Goal: Obtain resource: Download file/media

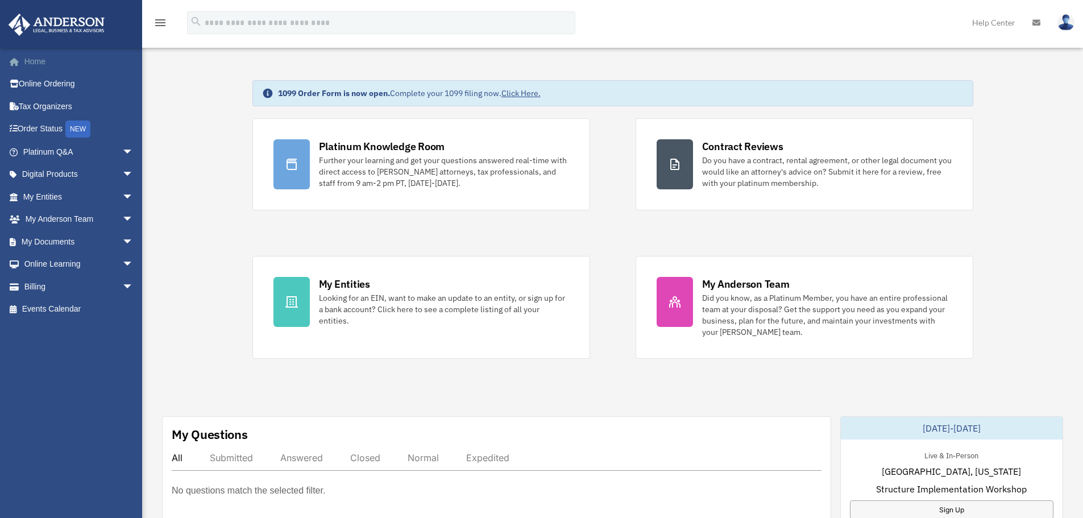
scroll to position [57, 0]
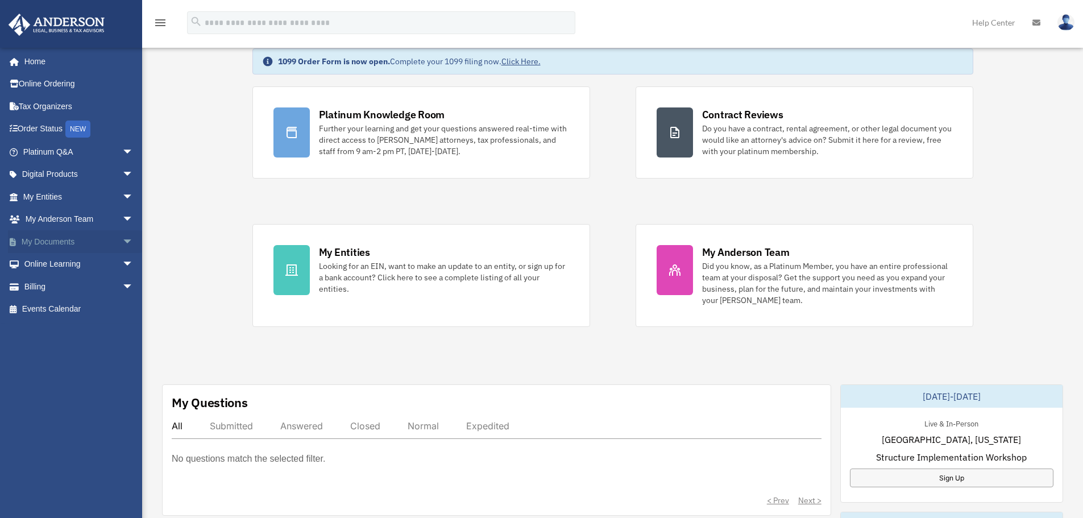
click at [64, 240] on link "My Documents arrow_drop_down" at bounding box center [79, 241] width 143 height 23
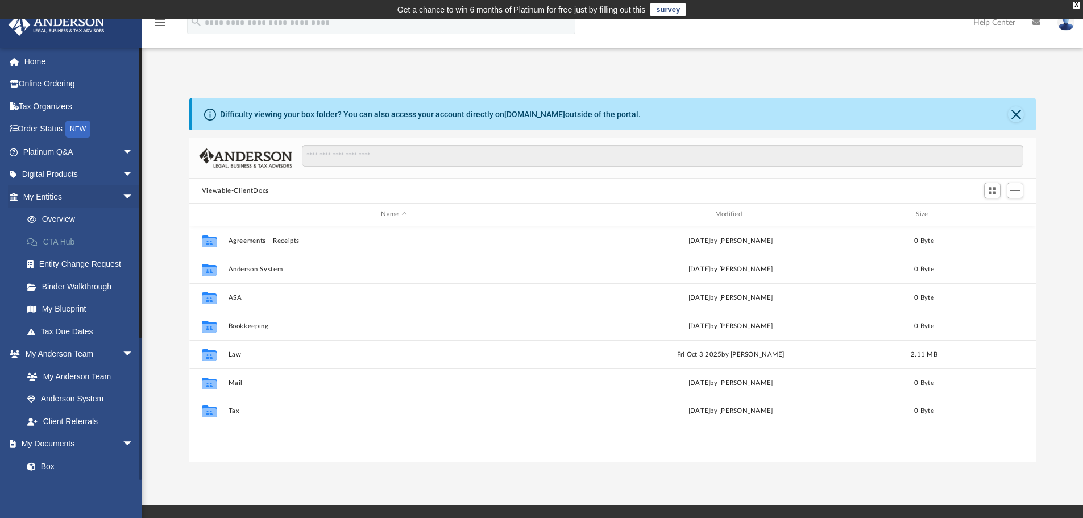
scroll to position [250, 838]
click at [39, 464] on span at bounding box center [37, 467] width 7 height 8
click at [1014, 114] on button "Close" at bounding box center [1016, 114] width 16 height 16
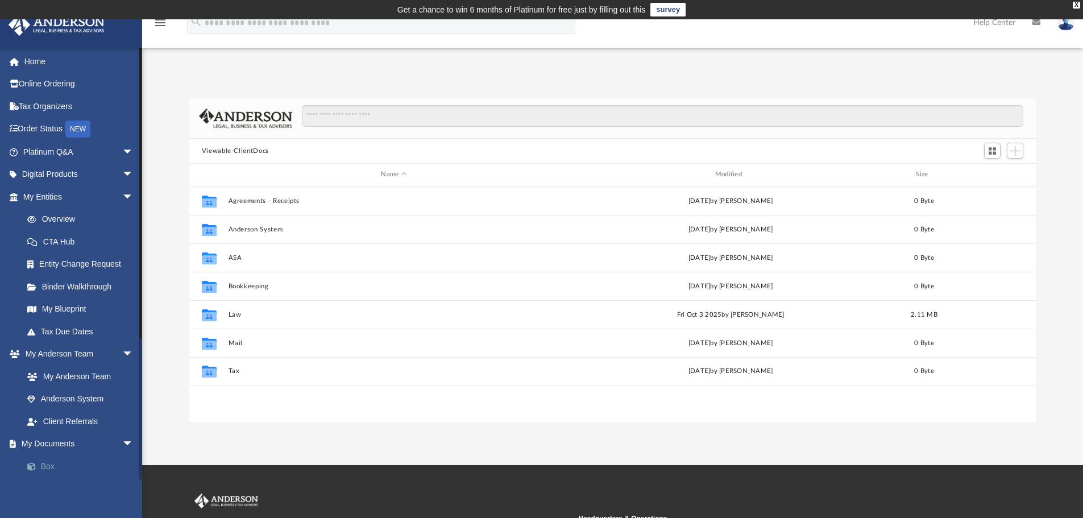
click at [41, 463] on link "Box" at bounding box center [83, 466] width 135 height 23
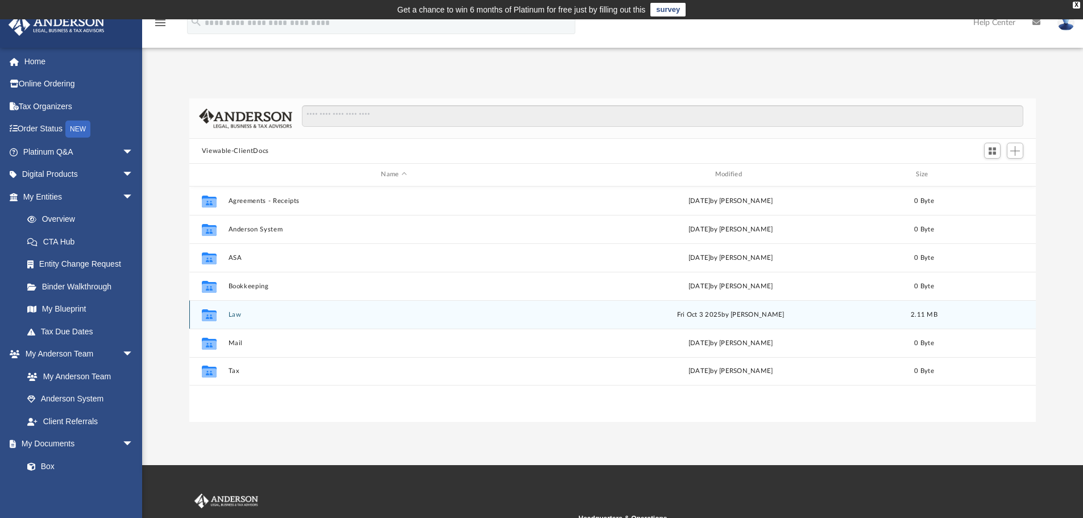
click at [233, 313] on button "Law" at bounding box center [393, 314] width 331 height 7
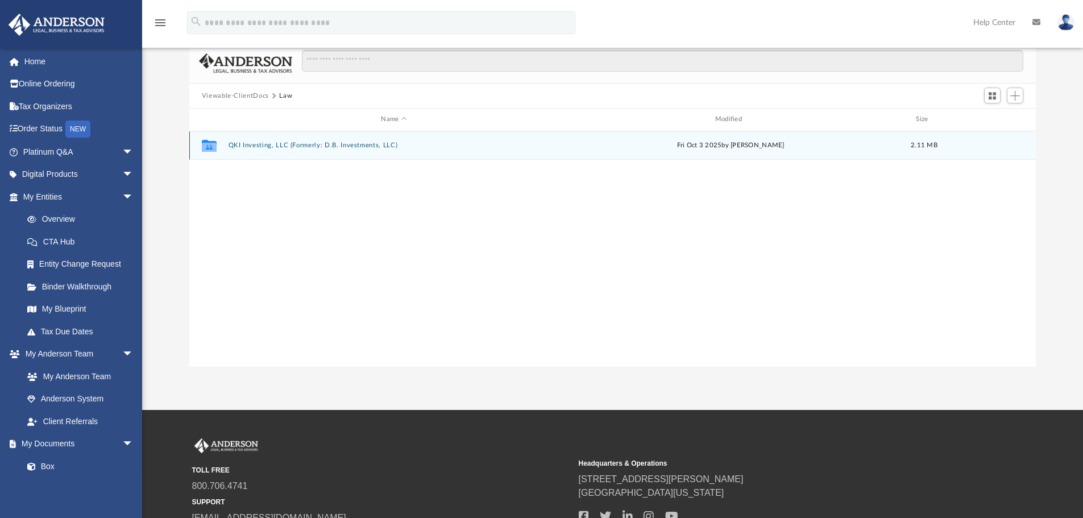
scroll to position [57, 0]
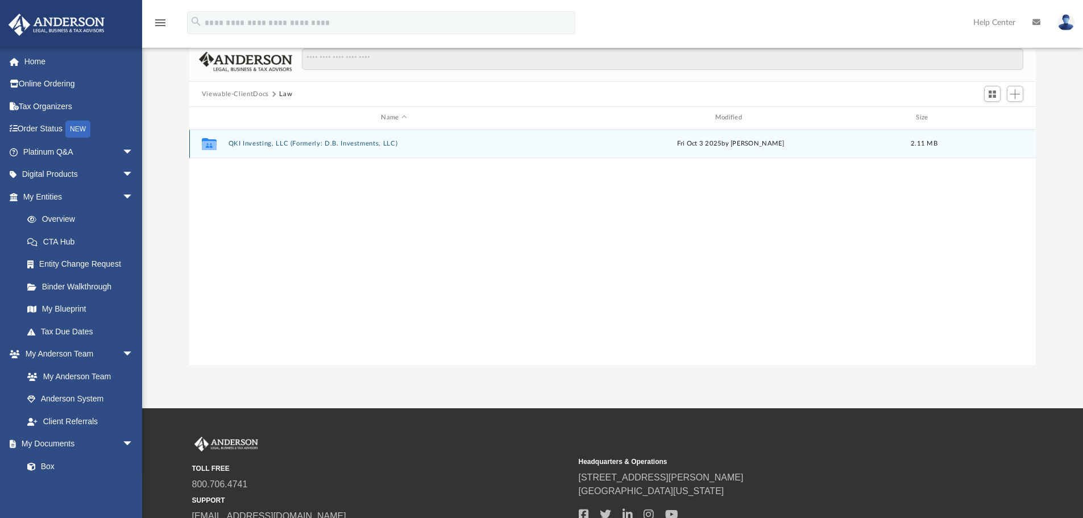
click at [332, 146] on button "QKI Investing, LLC (Formerly: D.B. Investments, LLC)" at bounding box center [393, 143] width 331 height 7
click at [247, 143] on button "Initial Docs" at bounding box center [393, 143] width 331 height 7
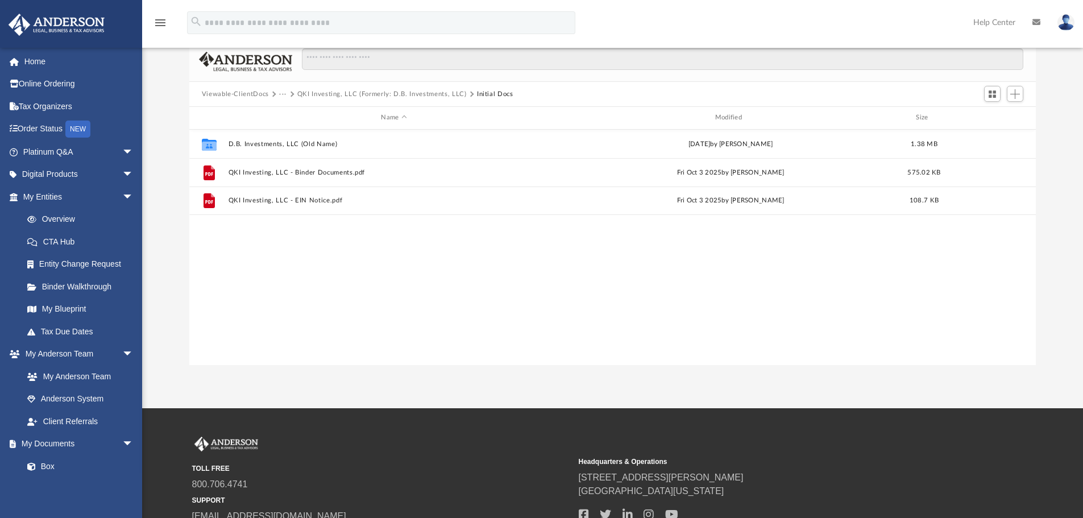
click at [631, 38] on div "menu search Site Menu add daniel4735@gmail.com My Profile Reset Password Logout…" at bounding box center [542, 28] width 1066 height 39
click at [40, 64] on link "Home" at bounding box center [79, 61] width 143 height 23
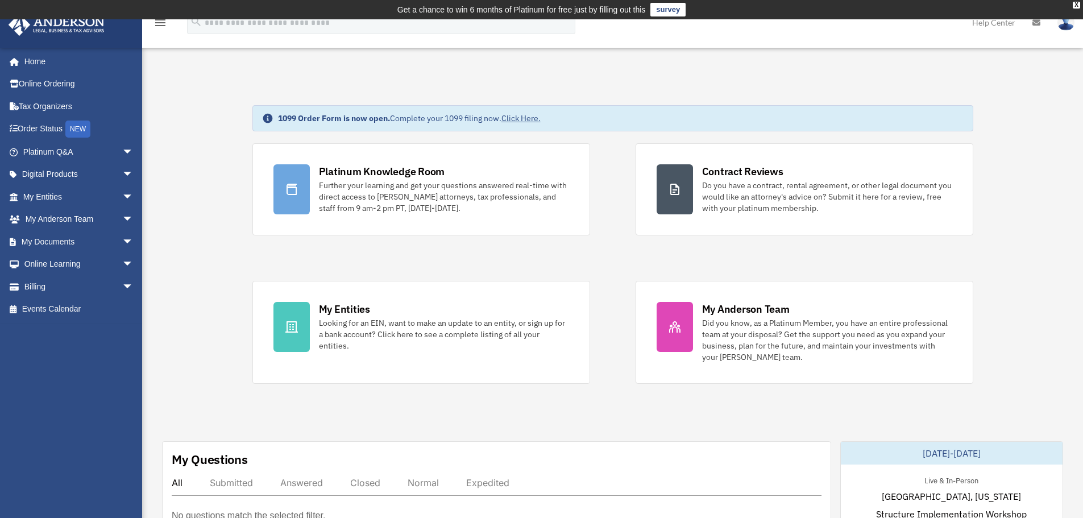
drag, startPoint x: 223, startPoint y: 263, endPoint x: 515, endPoint y: 408, distance: 325.7
click at [122, 153] on span "arrow_drop_down" at bounding box center [133, 151] width 23 height 23
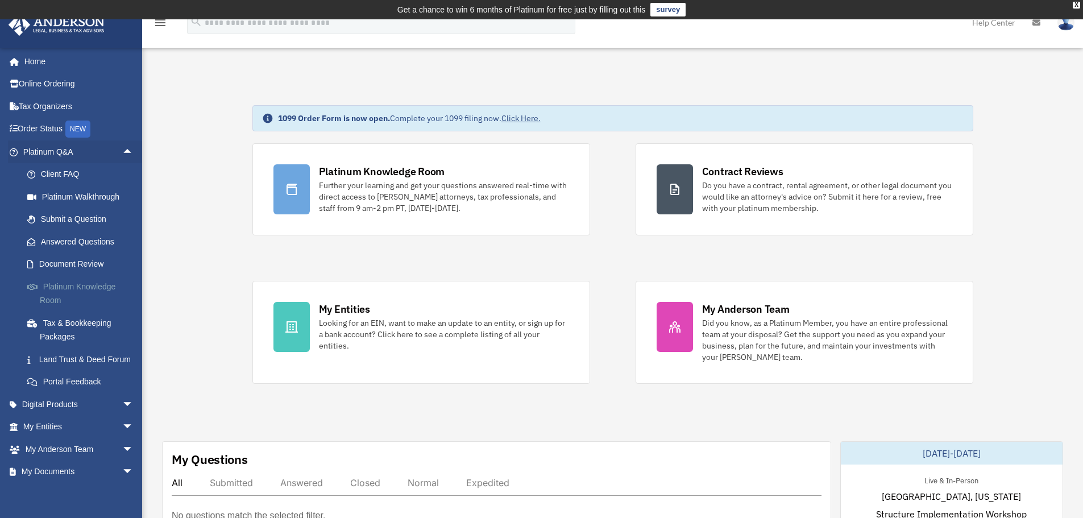
click at [73, 288] on link "Platinum Knowledge Room" at bounding box center [83, 293] width 135 height 36
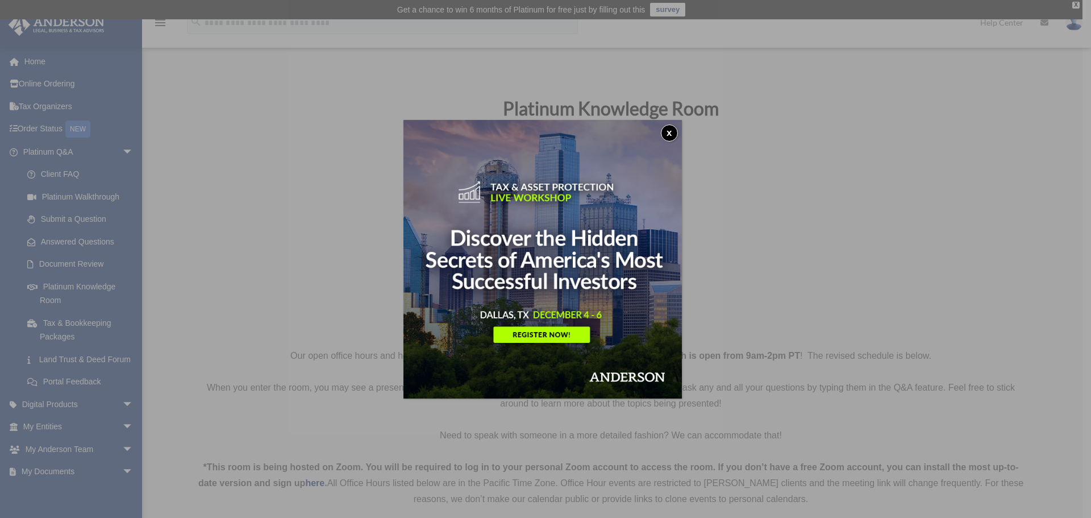
click at [674, 134] on button "x" at bounding box center [669, 132] width 17 height 17
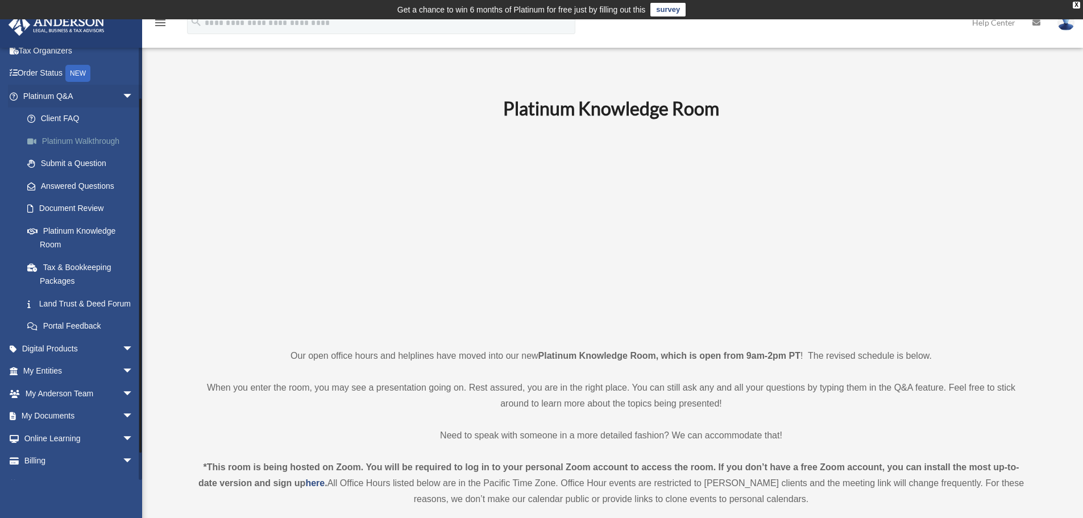
scroll to position [57, 0]
click at [69, 160] on link "Submit a Question" at bounding box center [83, 162] width 135 height 23
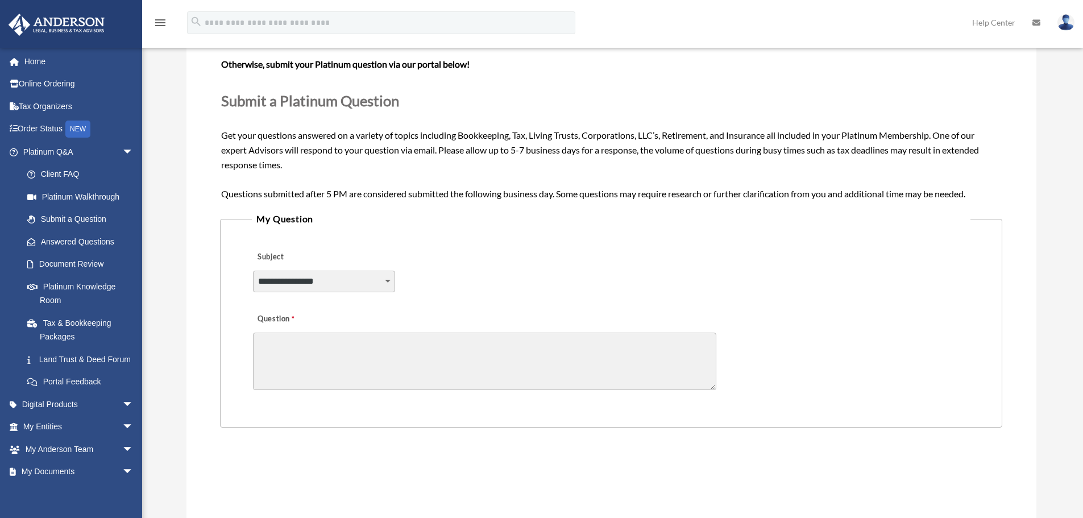
scroll to position [171, 0]
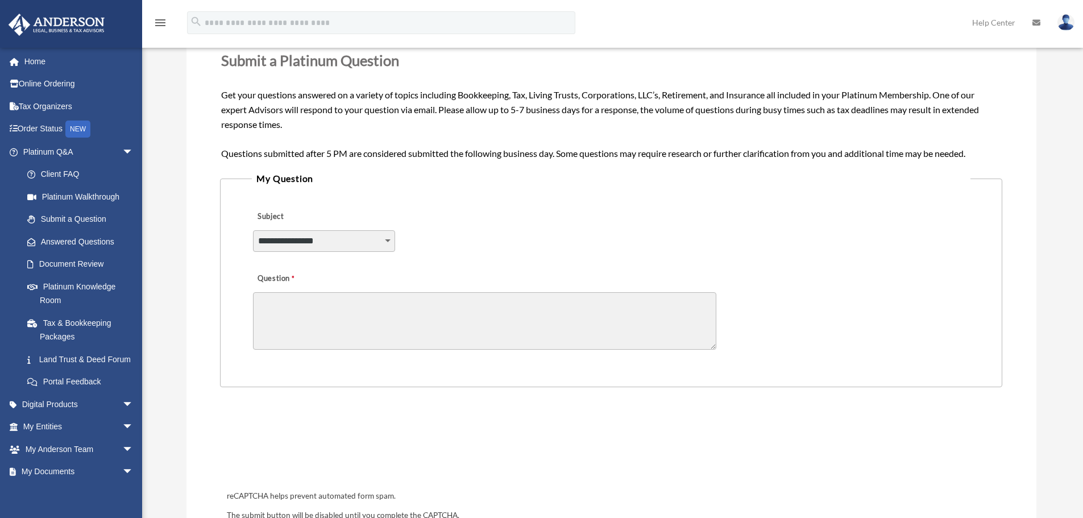
click at [484, 308] on textarea "Question" at bounding box center [484, 320] width 463 height 57
click at [86, 268] on link "Document Review" at bounding box center [83, 264] width 135 height 23
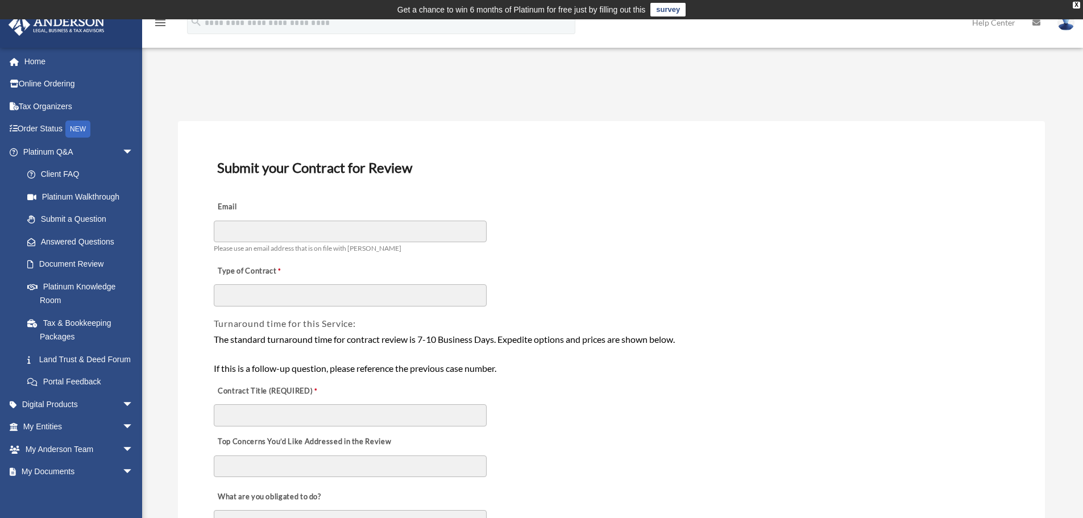
click at [741, 164] on h3 "Submit your Contract for Review" at bounding box center [612, 168] width 798 height 24
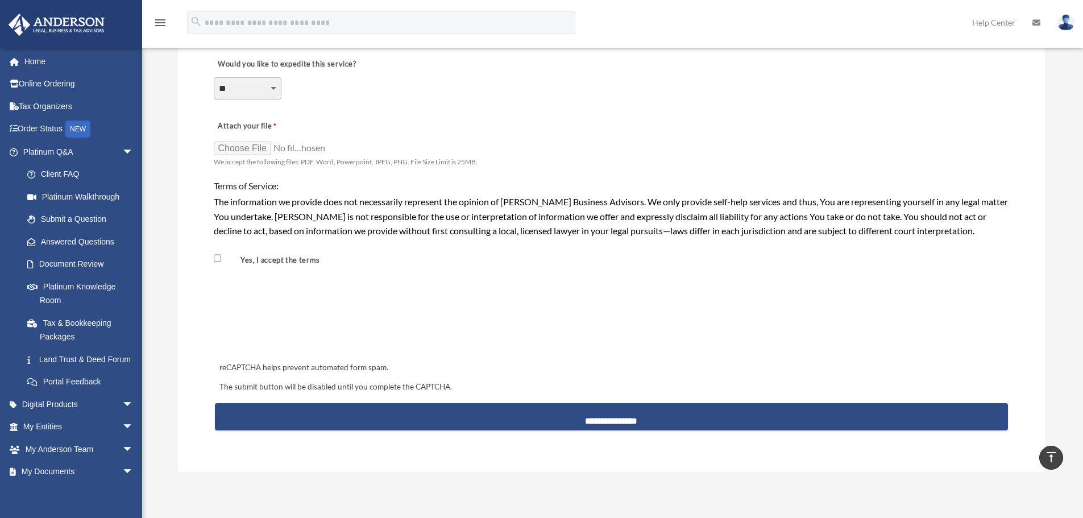
scroll to position [910, 0]
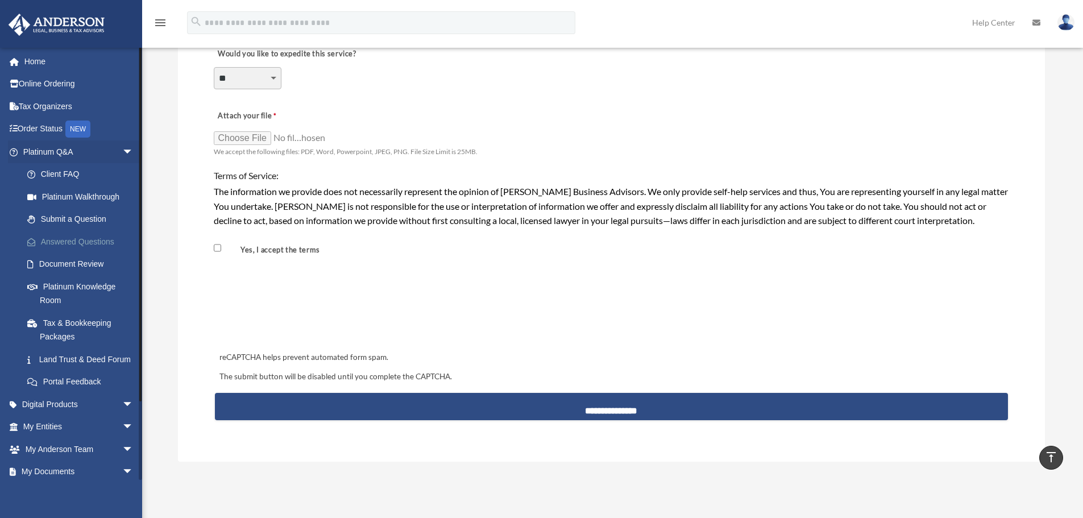
click at [70, 240] on link "Answered Questions" at bounding box center [83, 241] width 135 height 23
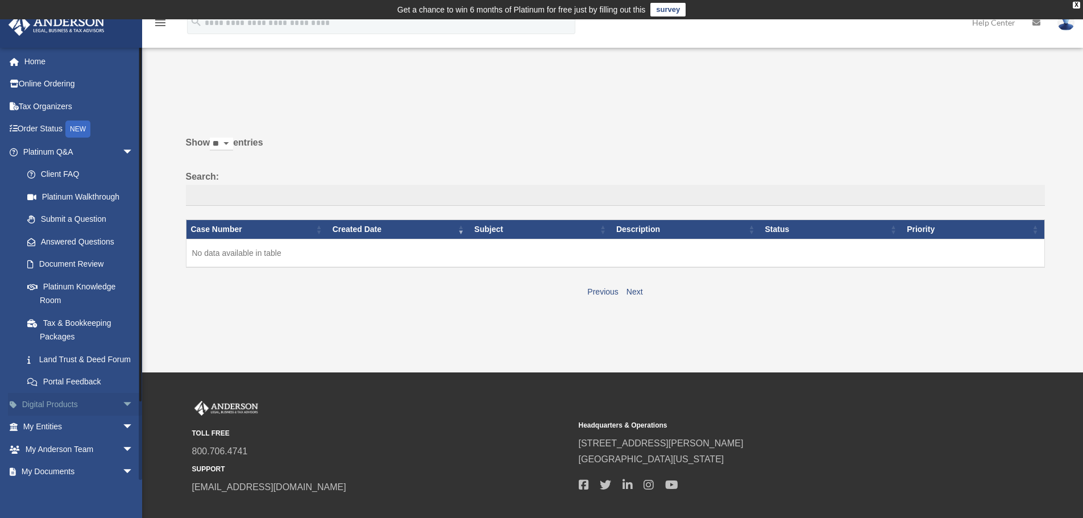
click at [72, 416] on link "Digital Products arrow_drop_down" at bounding box center [79, 404] width 143 height 23
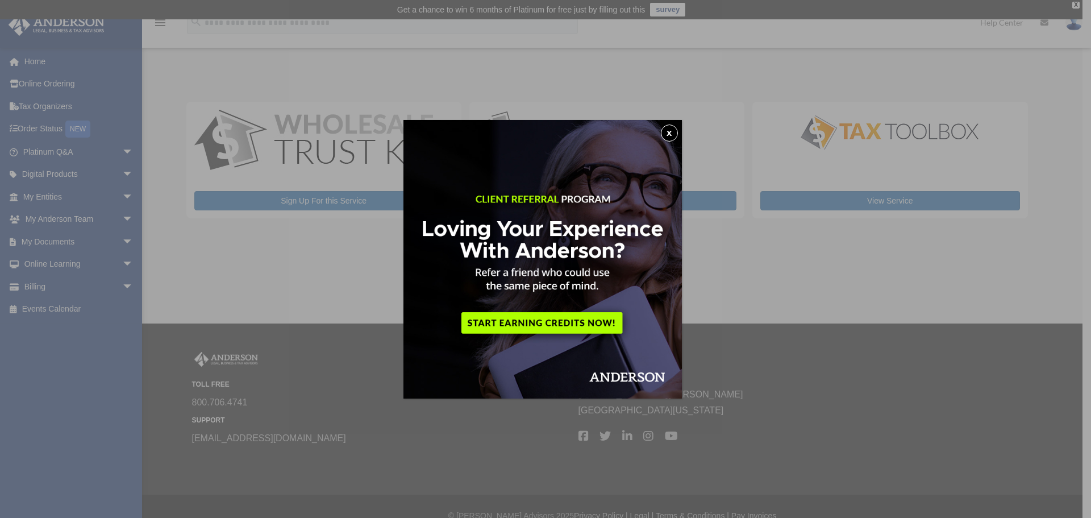
click at [673, 133] on button "x" at bounding box center [669, 132] width 17 height 17
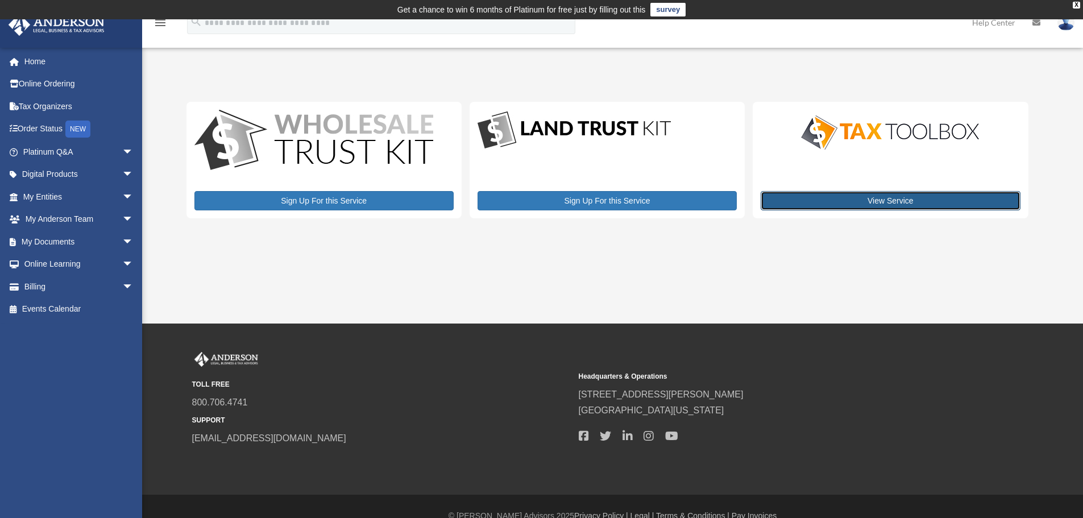
click at [857, 197] on link "View Service" at bounding box center [890, 200] width 259 height 19
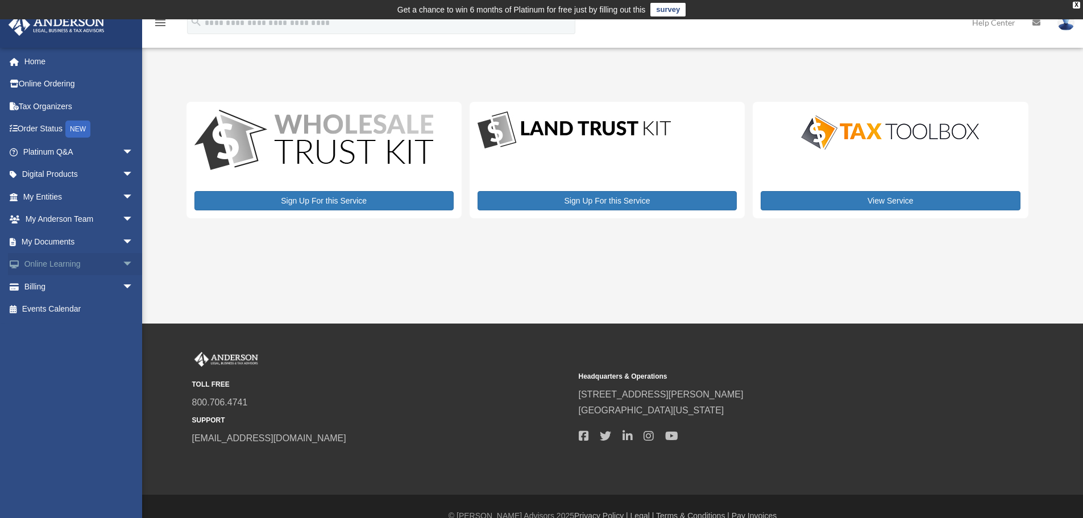
click at [122, 266] on span "arrow_drop_down" at bounding box center [133, 264] width 23 height 23
click at [61, 286] on link "Courses" at bounding box center [83, 286] width 135 height 23
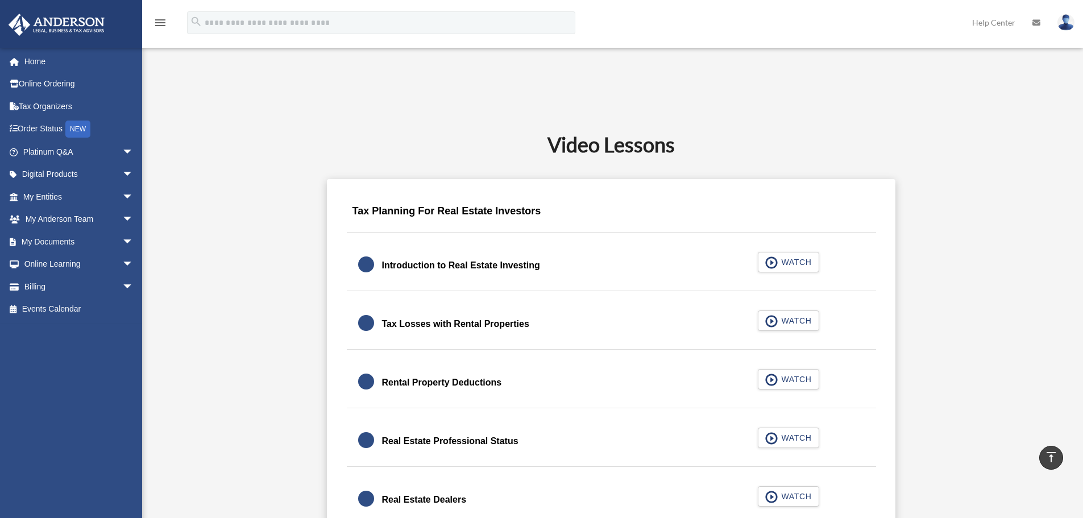
scroll to position [568, 0]
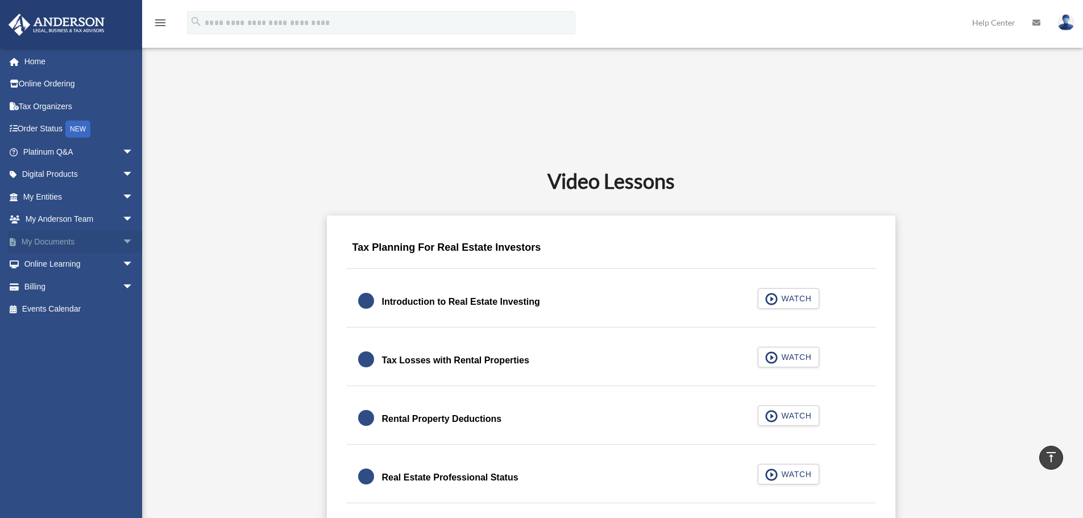
click at [122, 240] on span "arrow_drop_down" at bounding box center [133, 241] width 23 height 23
click at [92, 308] on link "Forms Library" at bounding box center [83, 309] width 135 height 23
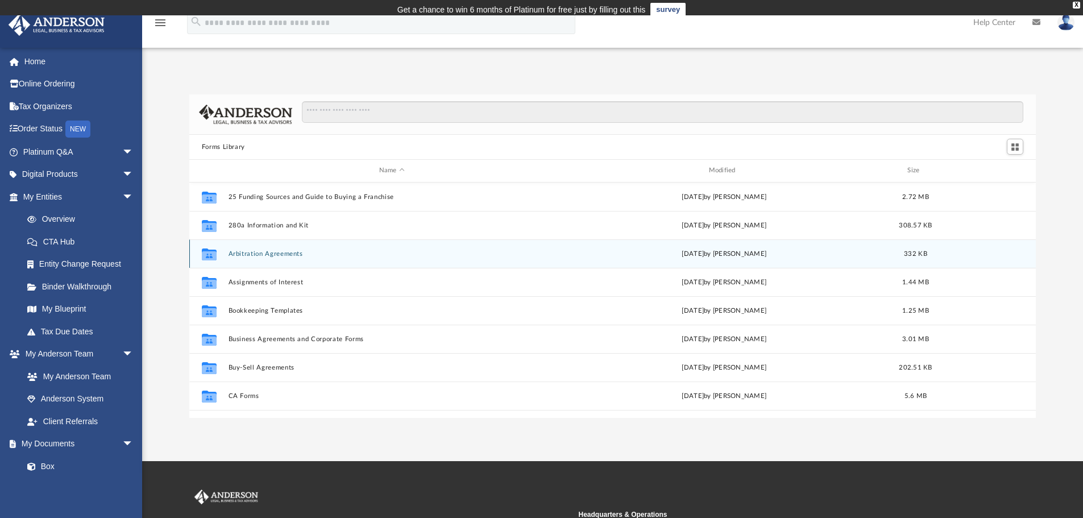
scroll to position [250, 838]
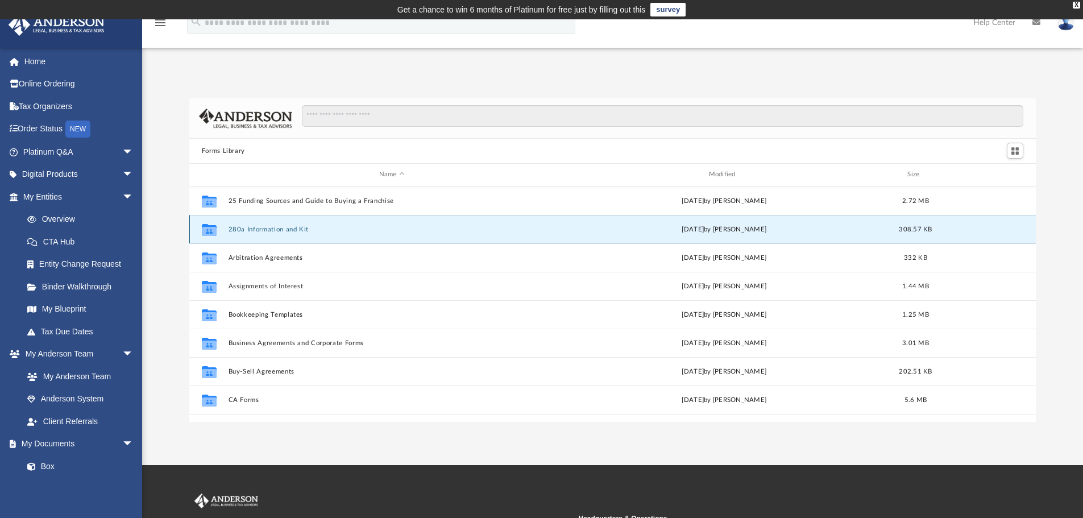
click at [277, 227] on button "280a Information and Kit" at bounding box center [391, 229] width 327 height 7
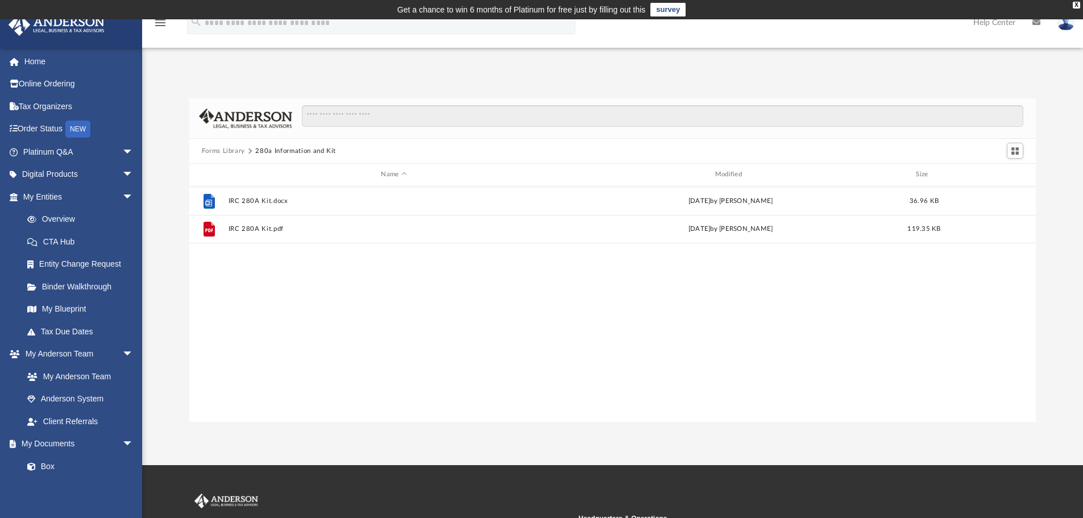
click at [227, 151] on button "Forms Library" at bounding box center [223, 151] width 43 height 10
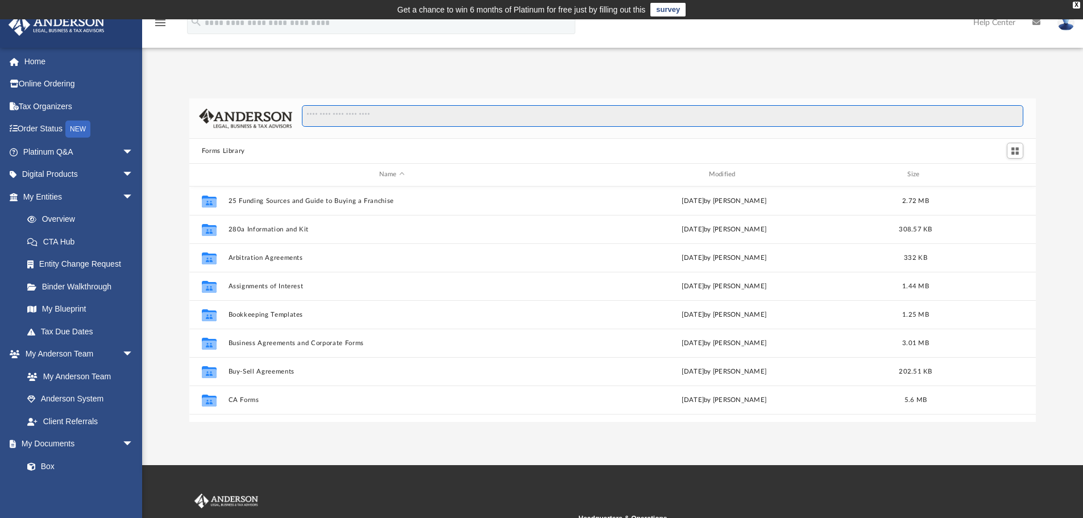
click at [325, 117] on input "Search files and folders" at bounding box center [662, 116] width 721 height 22
type input "*****"
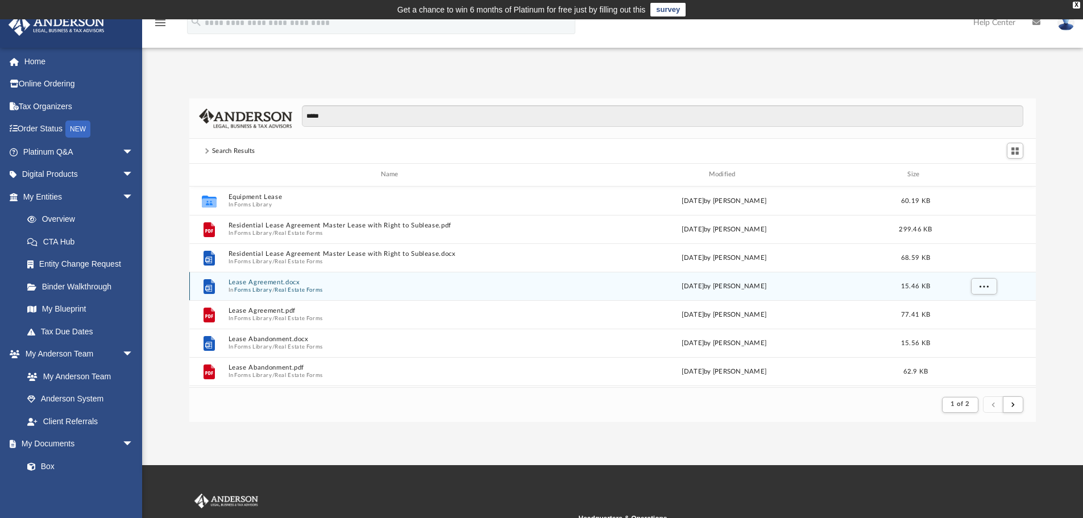
click at [275, 280] on button "Lease Agreement.docx" at bounding box center [391, 282] width 327 height 7
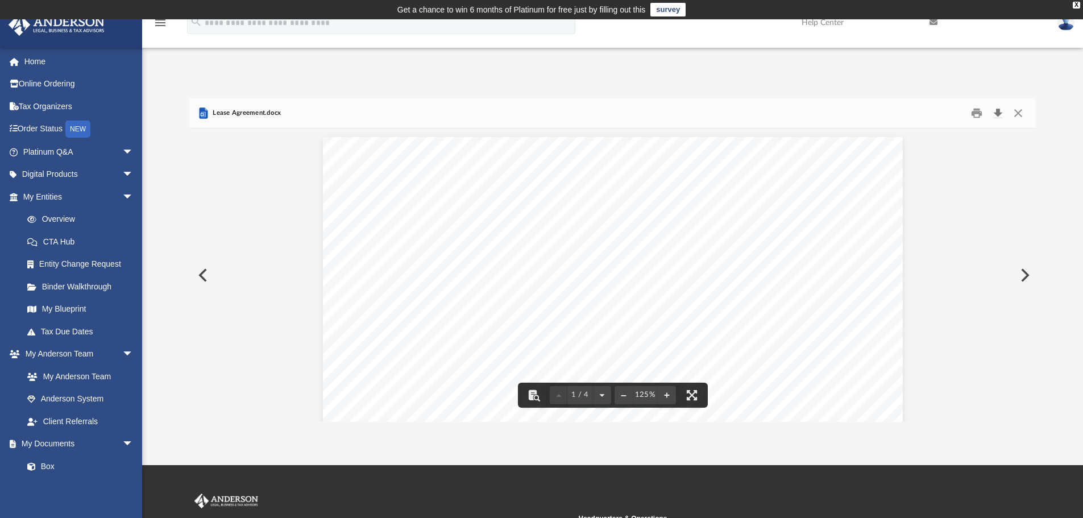
click at [998, 115] on button "Download" at bounding box center [997, 114] width 20 height 18
click at [52, 83] on link "Online Ordering" at bounding box center [79, 84] width 143 height 23
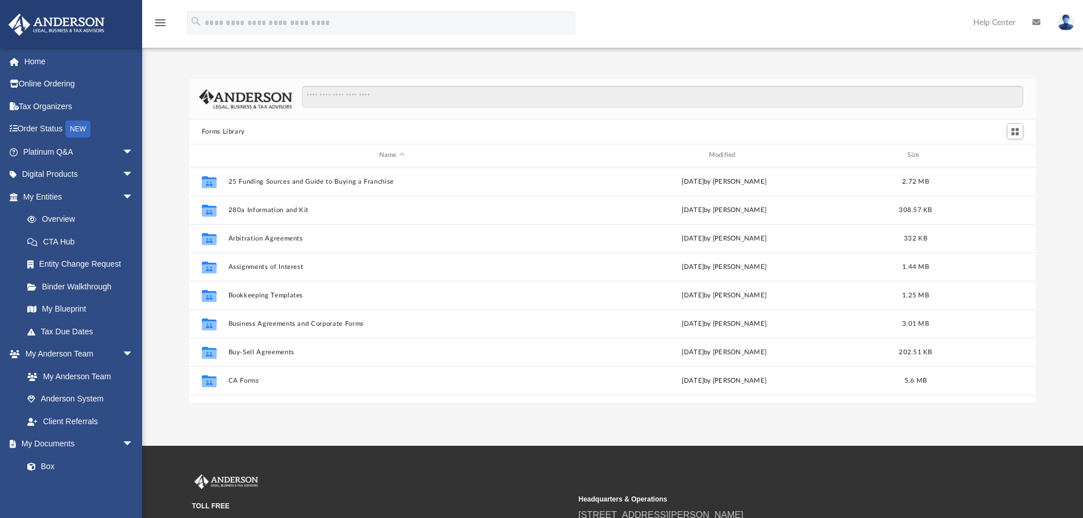
scroll to position [250, 838]
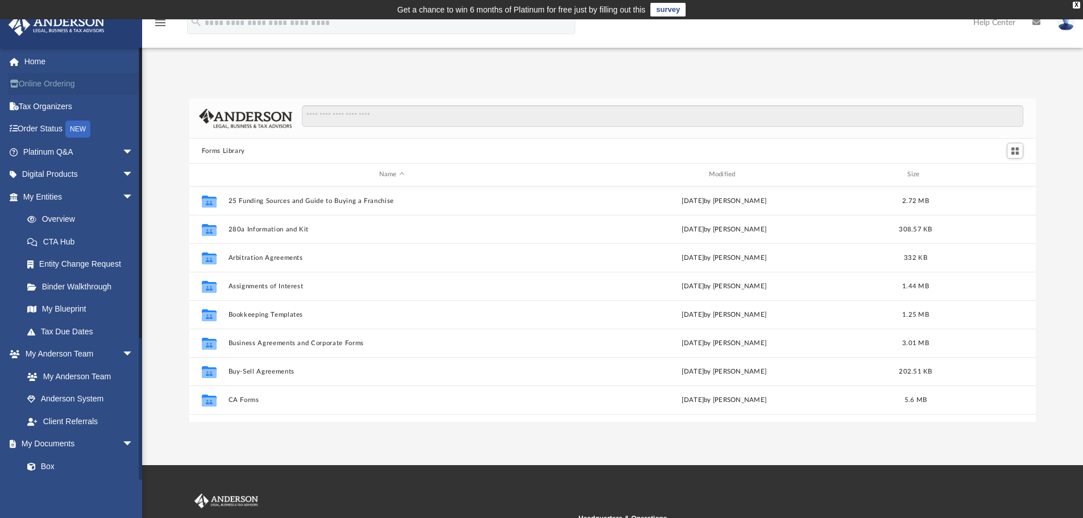
click at [44, 84] on link "Online Ordering" at bounding box center [79, 84] width 143 height 23
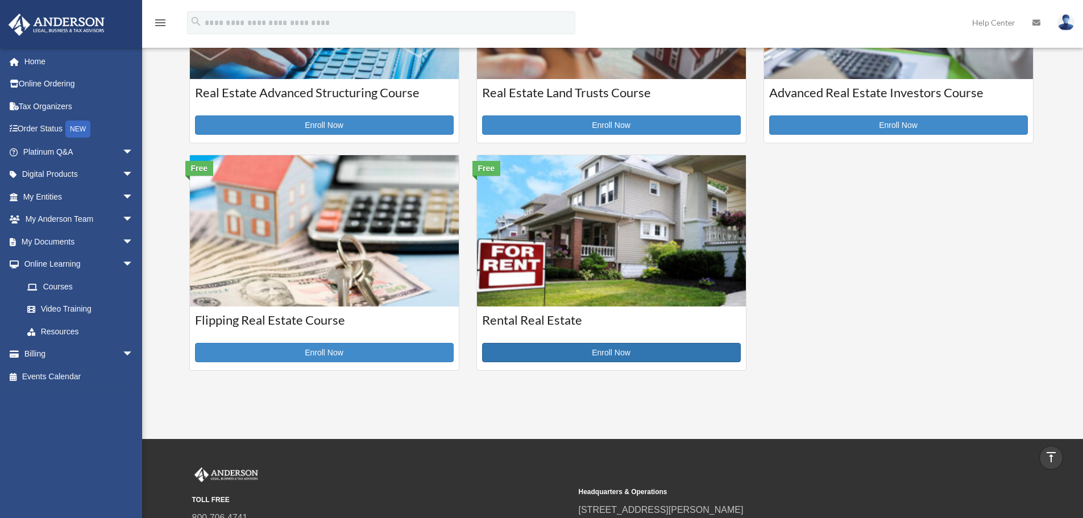
scroll to position [398, 0]
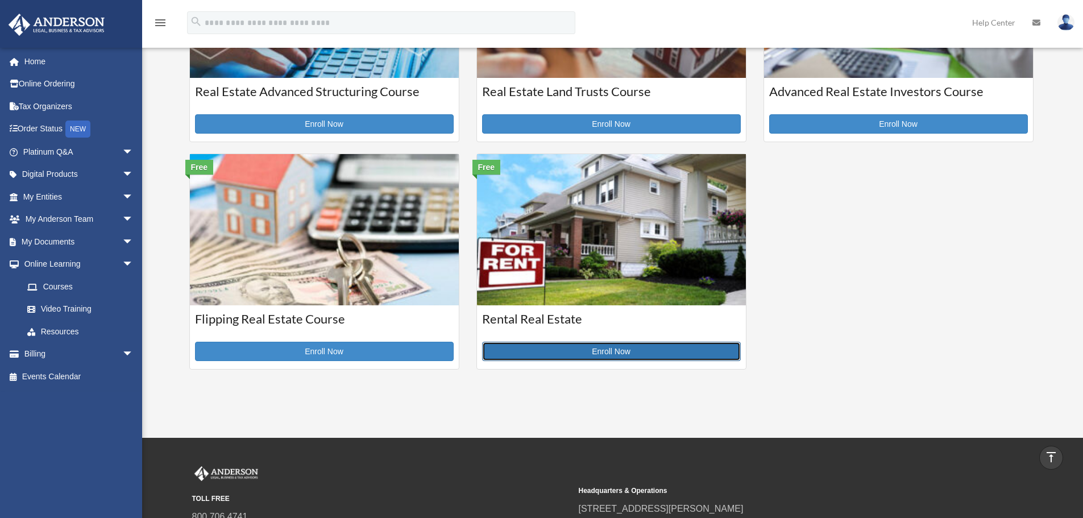
click at [611, 352] on link "Enroll Now" at bounding box center [611, 351] width 259 height 19
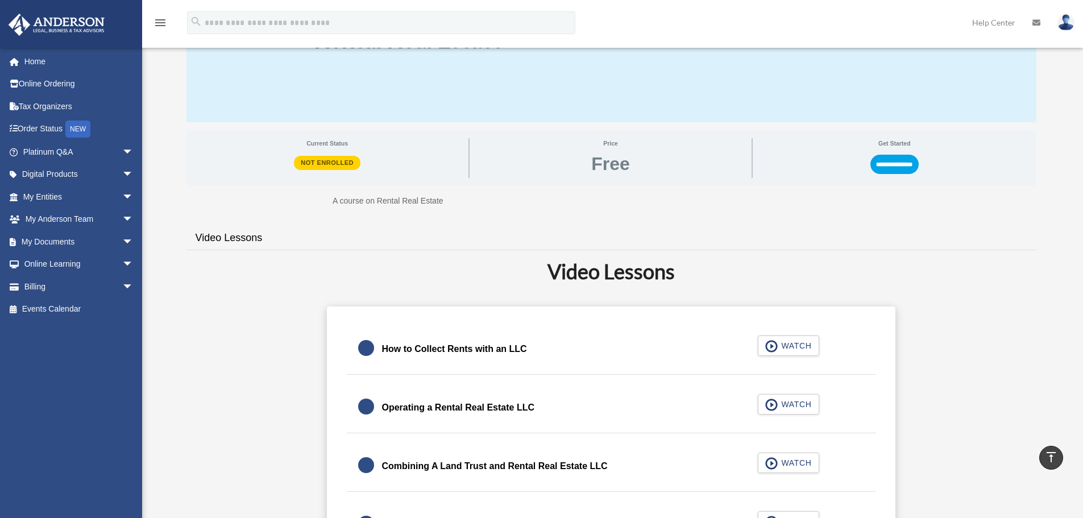
scroll to position [114, 0]
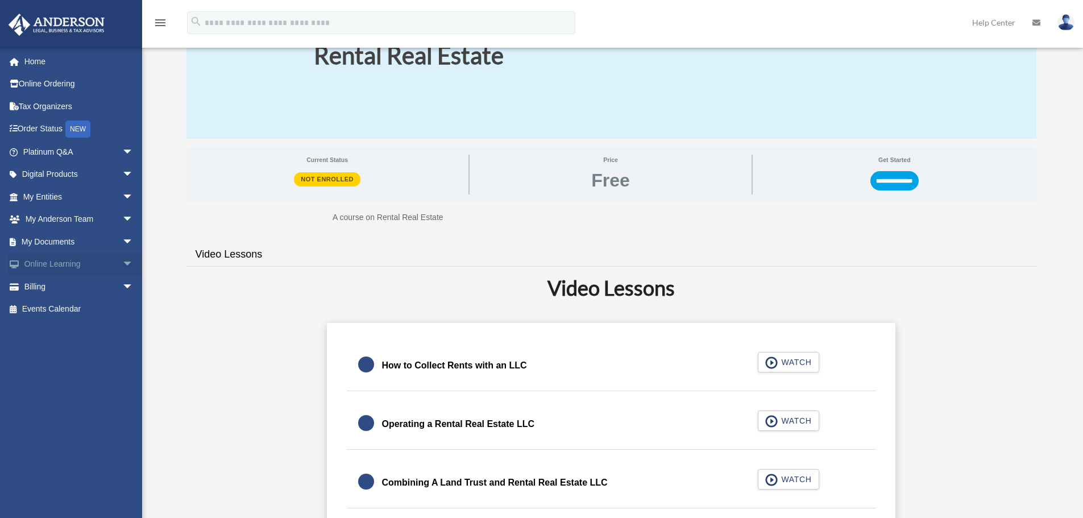
click at [122, 263] on span "arrow_drop_down" at bounding box center [133, 264] width 23 height 23
click at [46, 314] on link "Video Training" at bounding box center [83, 309] width 135 height 23
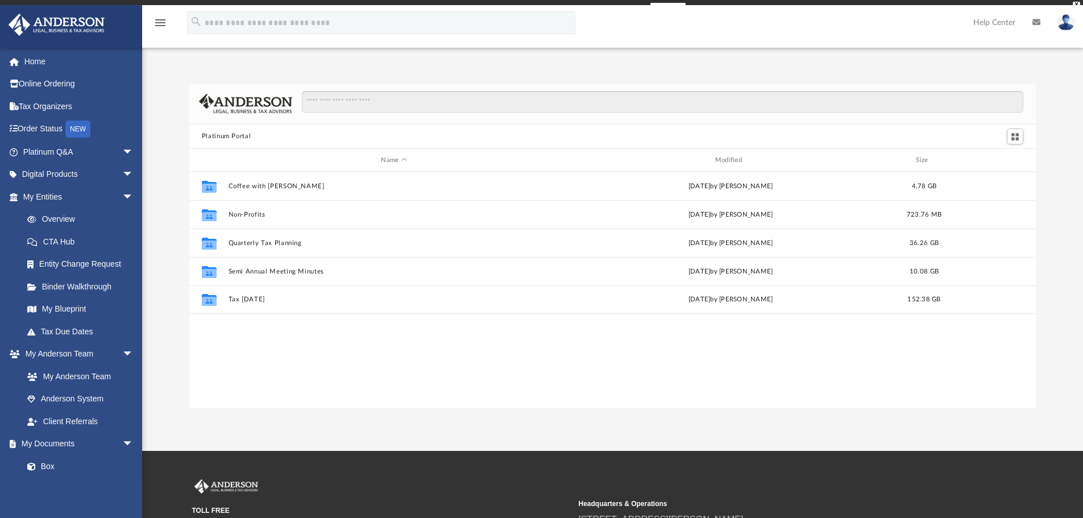
scroll to position [250, 838]
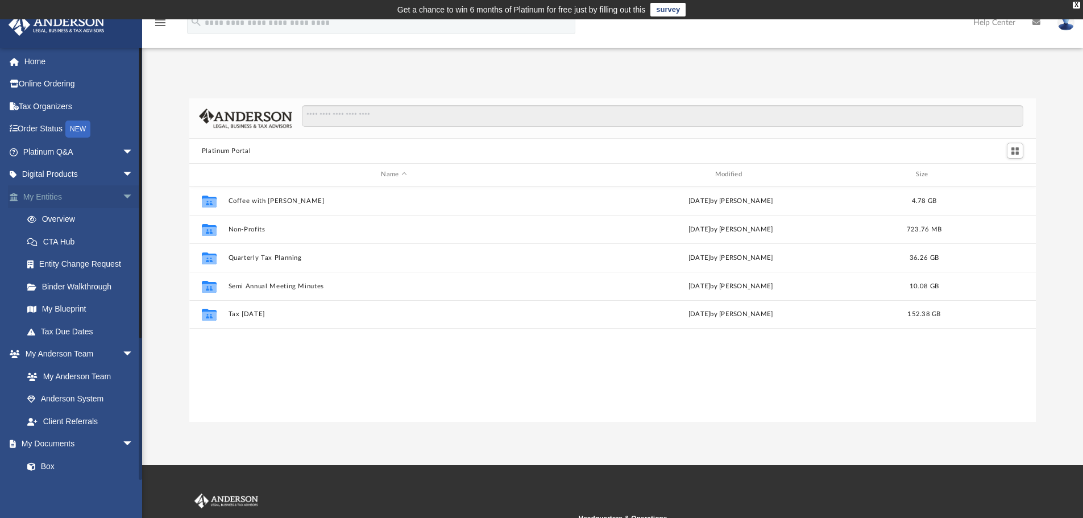
click at [123, 196] on span "arrow_drop_down" at bounding box center [133, 196] width 23 height 23
click at [122, 219] on span "arrow_drop_down" at bounding box center [133, 219] width 23 height 23
click at [122, 240] on span "arrow_drop_down" at bounding box center [133, 241] width 23 height 23
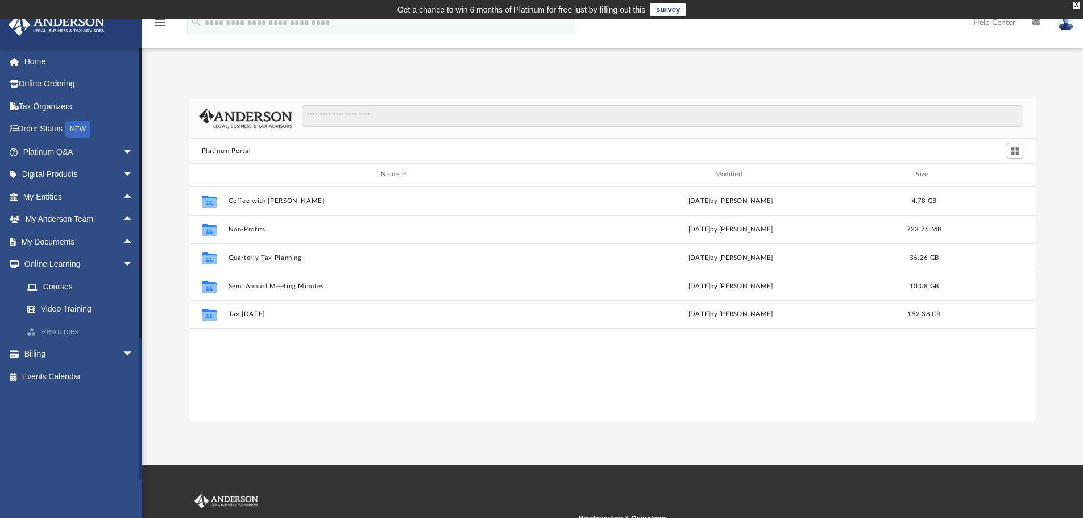
click at [57, 330] on link "Resources" at bounding box center [83, 331] width 135 height 23
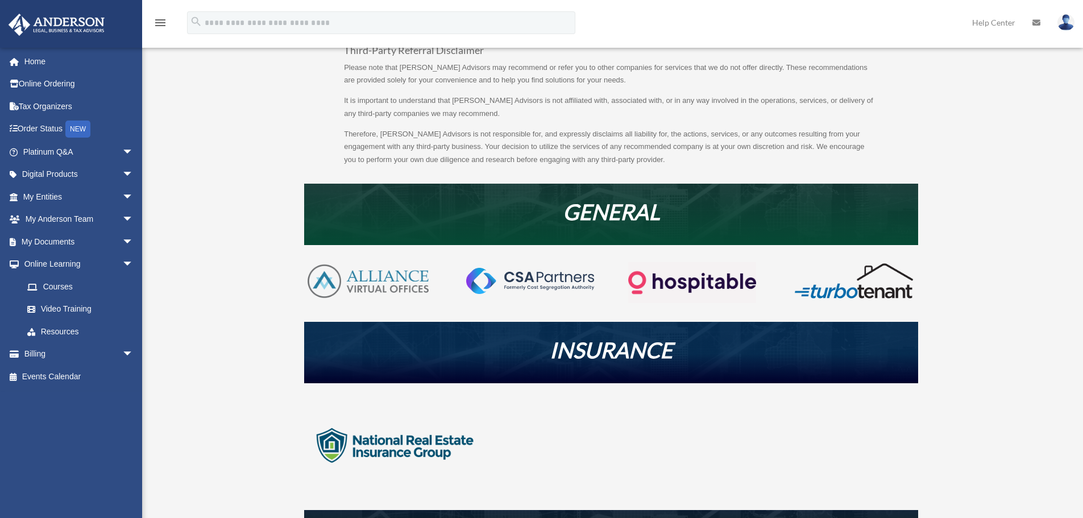
scroll to position [114, 0]
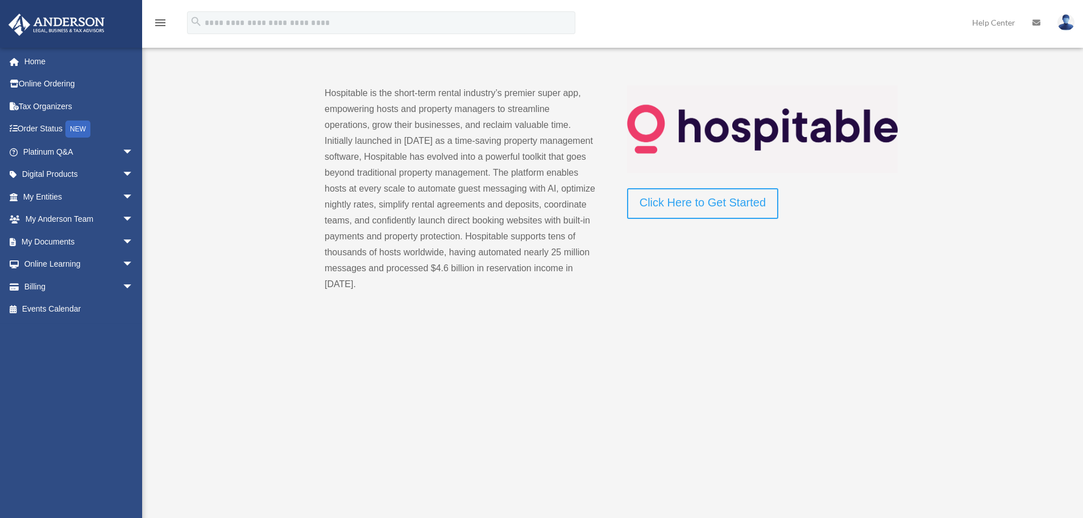
scroll to position [57, 0]
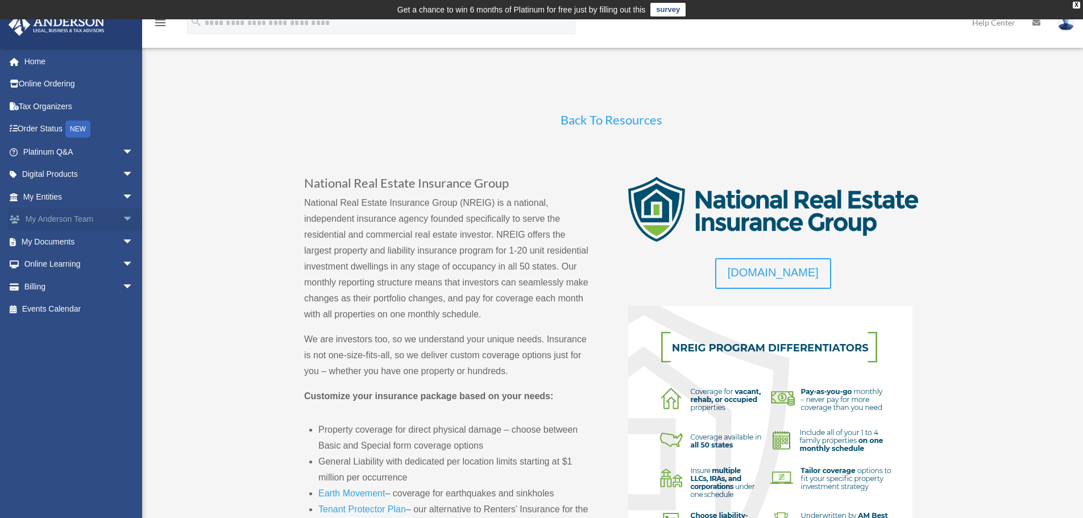
click at [122, 220] on span "arrow_drop_down" at bounding box center [133, 219] width 23 height 23
click at [122, 220] on span "arrow_drop_up" at bounding box center [133, 219] width 23 height 23
click at [122, 201] on span "arrow_drop_down" at bounding box center [133, 196] width 23 height 23
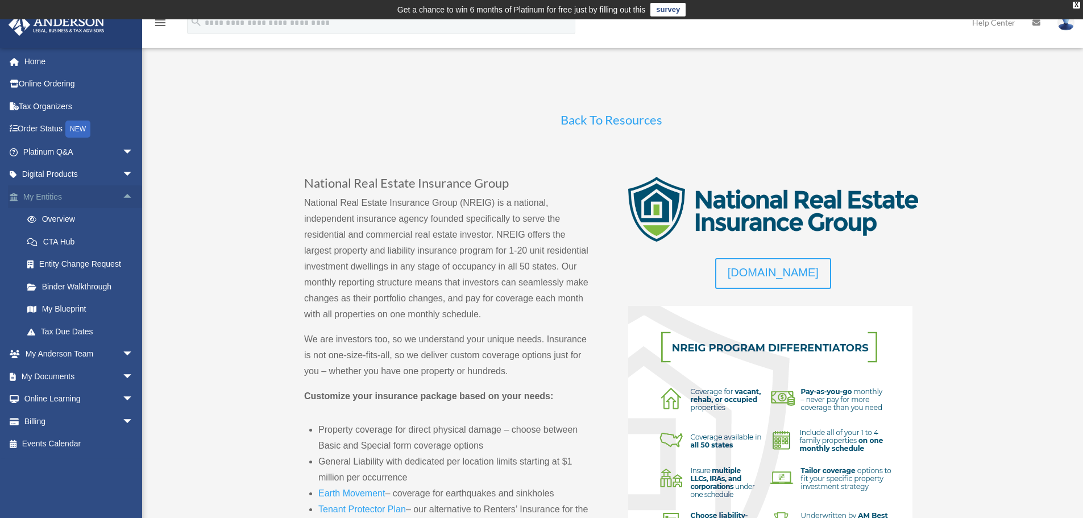
click at [122, 198] on span "arrow_drop_up" at bounding box center [133, 196] width 23 height 23
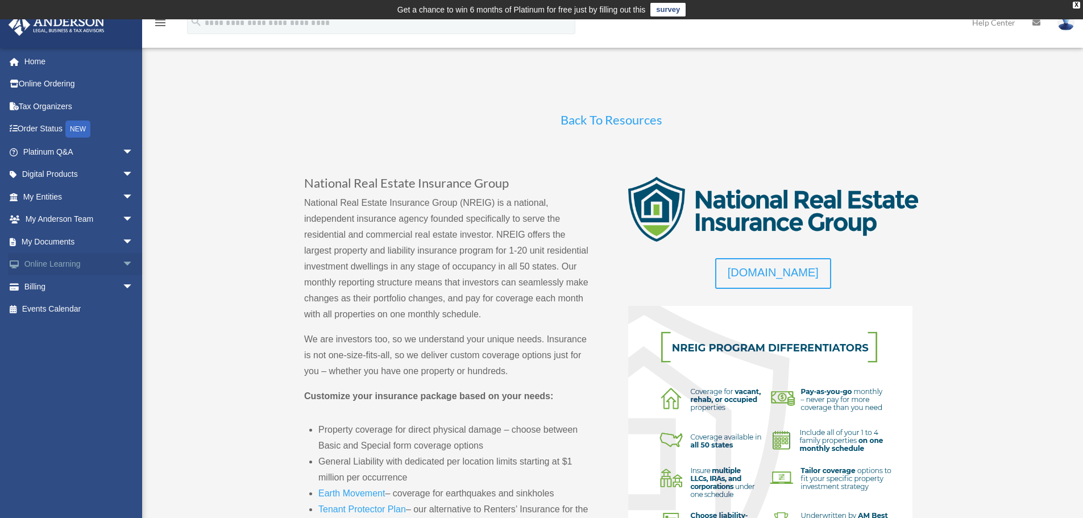
click at [122, 263] on span "arrow_drop_down" at bounding box center [133, 264] width 23 height 23
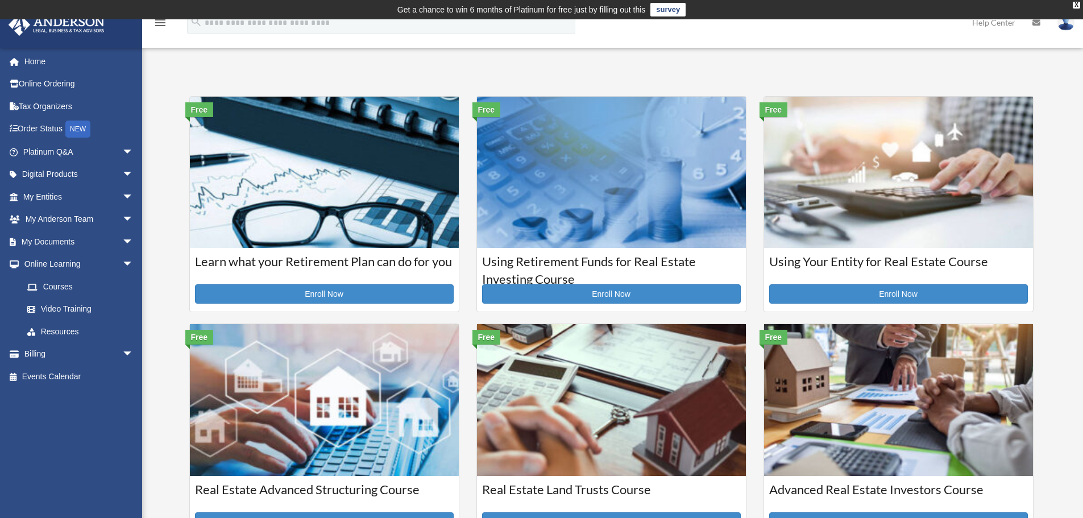
click at [114, 449] on div "daniel4735@gmail.com Sign Out daniel4735@gmail.com Home Online Ordering Tax Org…" at bounding box center [75, 263] width 151 height 433
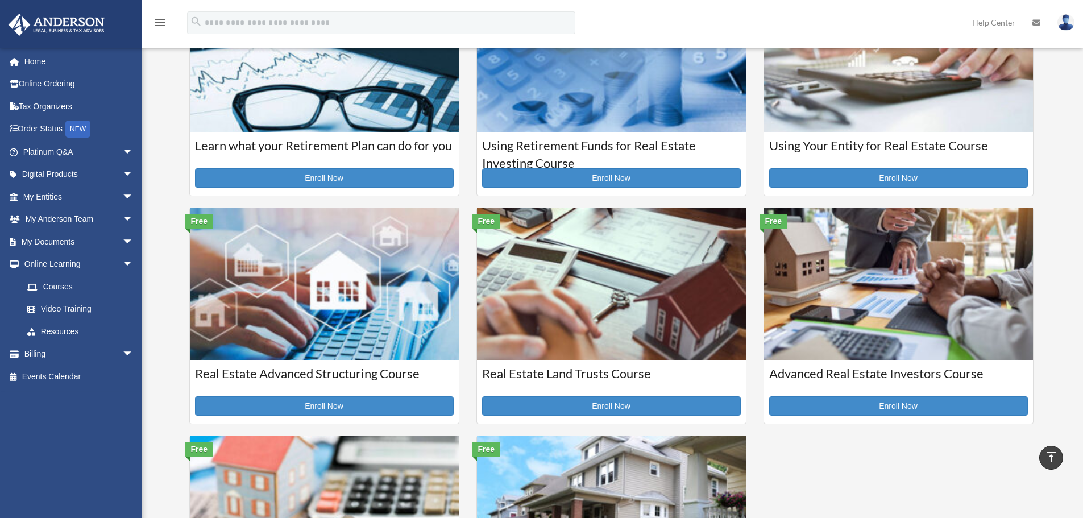
scroll to position [114, 0]
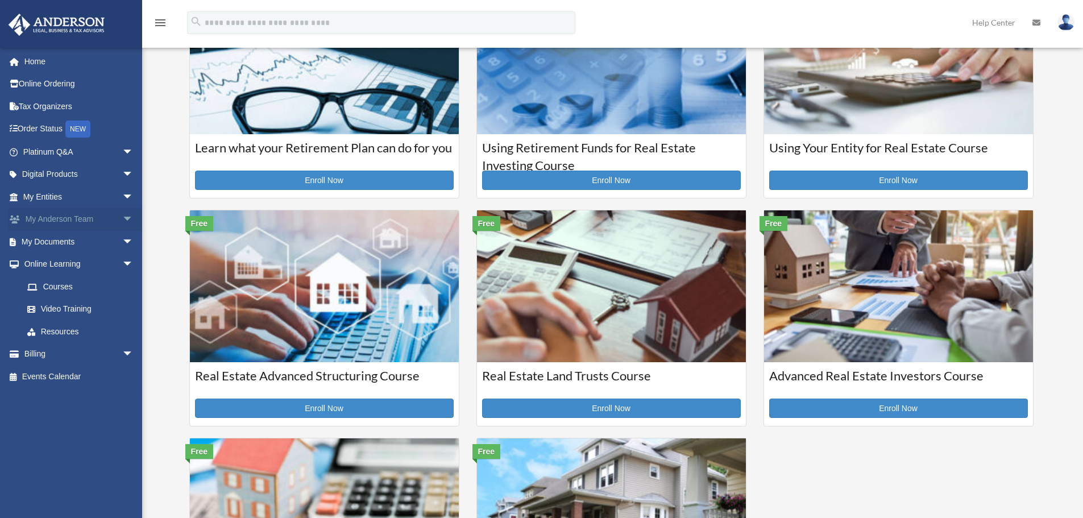
click at [109, 221] on link "My Anderson Team arrow_drop_down" at bounding box center [79, 219] width 143 height 23
click at [122, 218] on span "arrow_drop_down" at bounding box center [133, 219] width 23 height 23
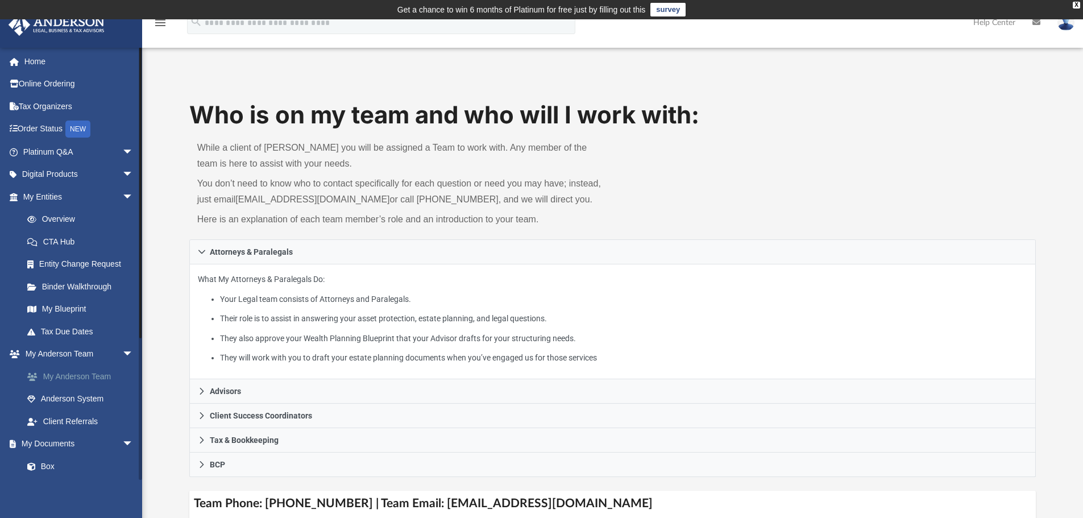
click at [71, 379] on link "My Anderson Team" at bounding box center [83, 376] width 135 height 23
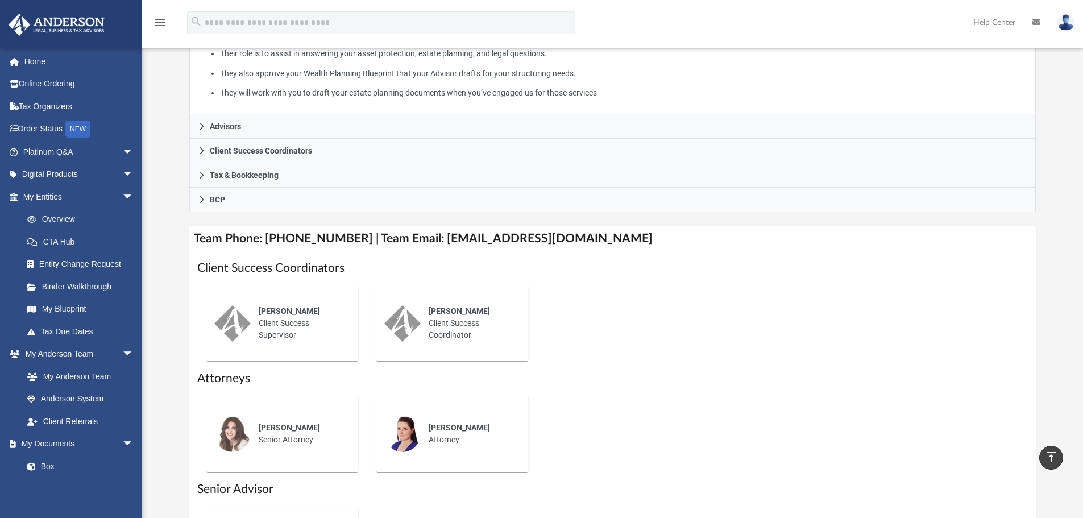
scroll to position [252, 0]
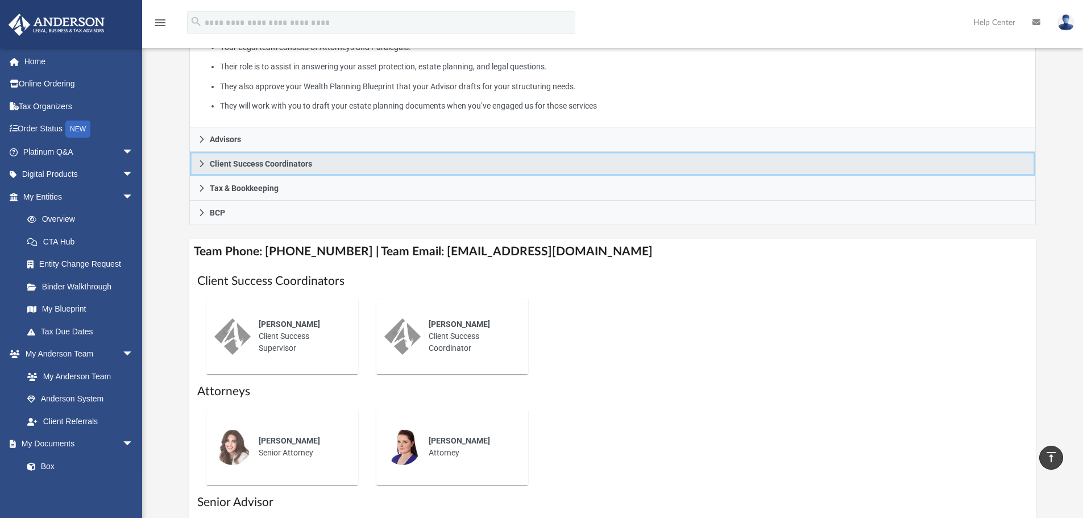
click at [202, 169] on link "Client Success Coordinators" at bounding box center [612, 164] width 847 height 24
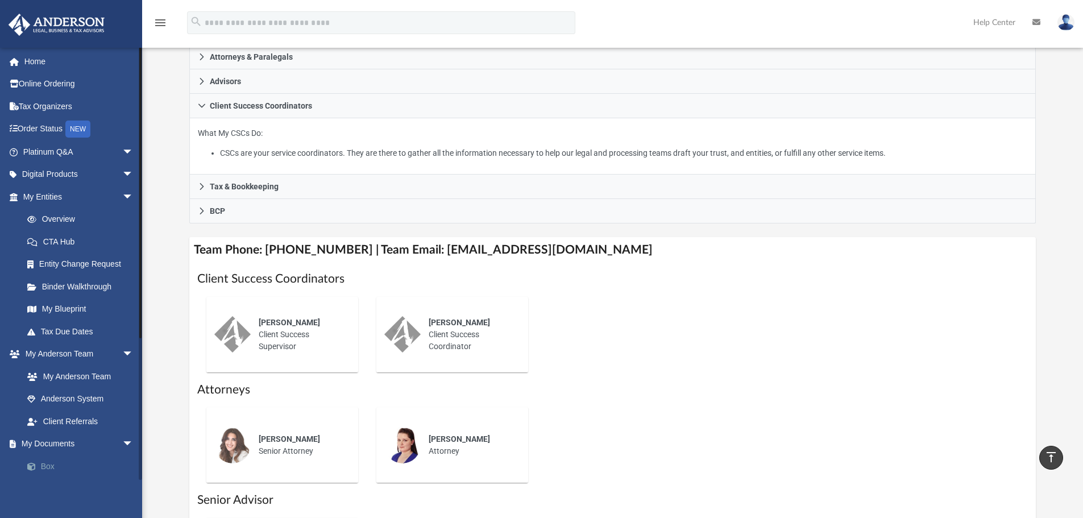
click at [43, 464] on link "Box" at bounding box center [83, 466] width 135 height 23
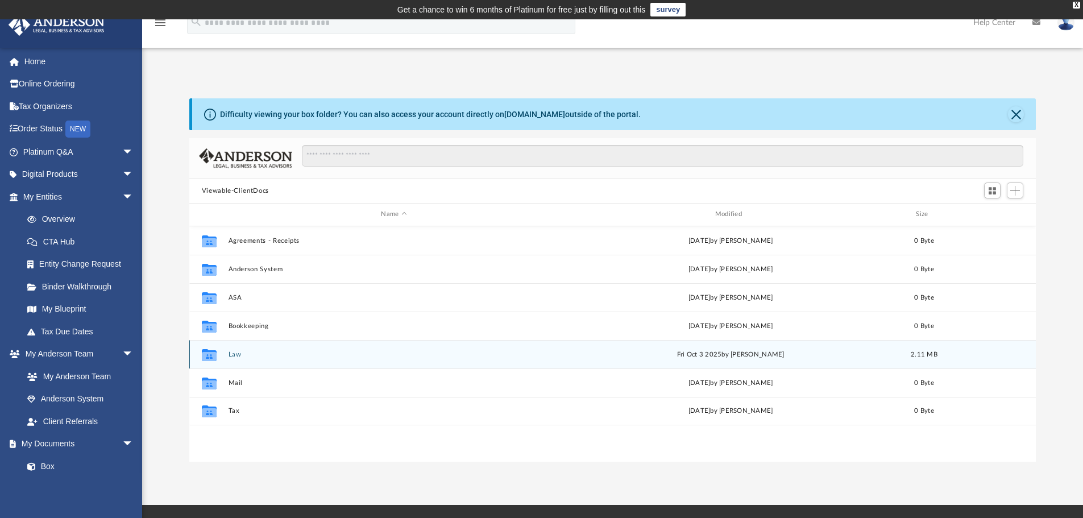
click at [236, 355] on button "Law" at bounding box center [393, 354] width 331 height 7
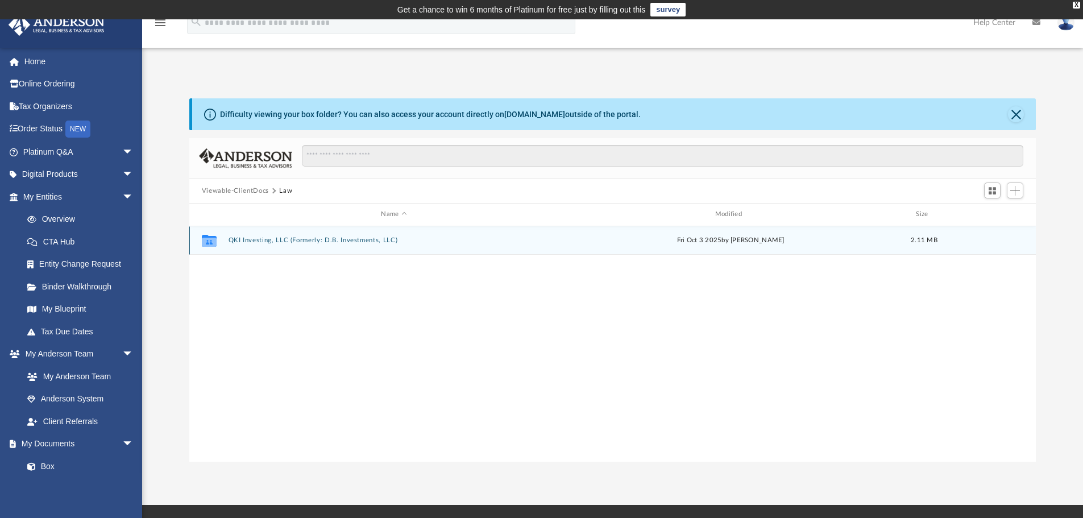
click at [337, 235] on div "Collaborated Folder QKI Investing, LLC (Formerly: D.B. Investments, LLC) [DATE]…" at bounding box center [612, 240] width 847 height 28
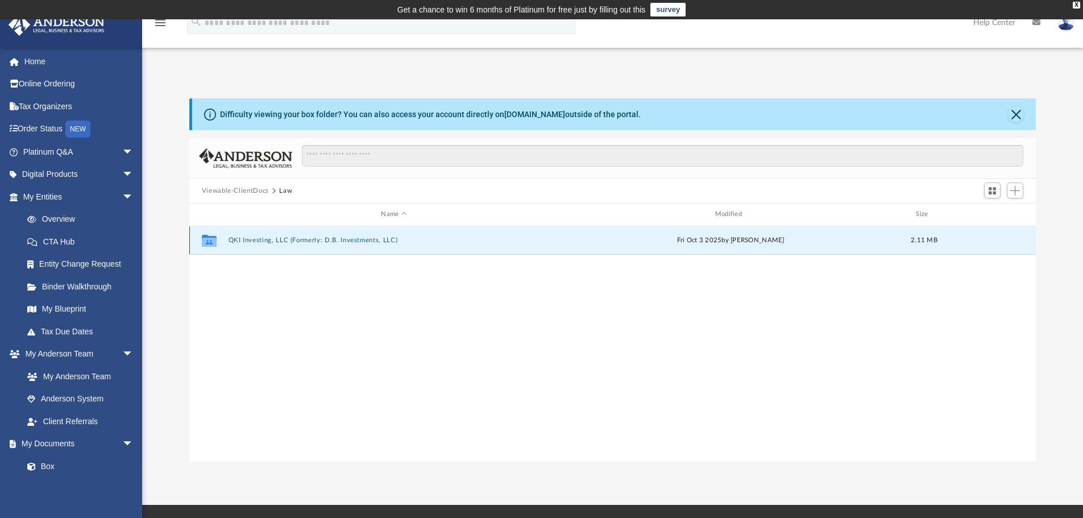
click at [337, 242] on button "QKI Investing, LLC (Formerly: D.B. Investments, LLC)" at bounding box center [393, 239] width 331 height 7
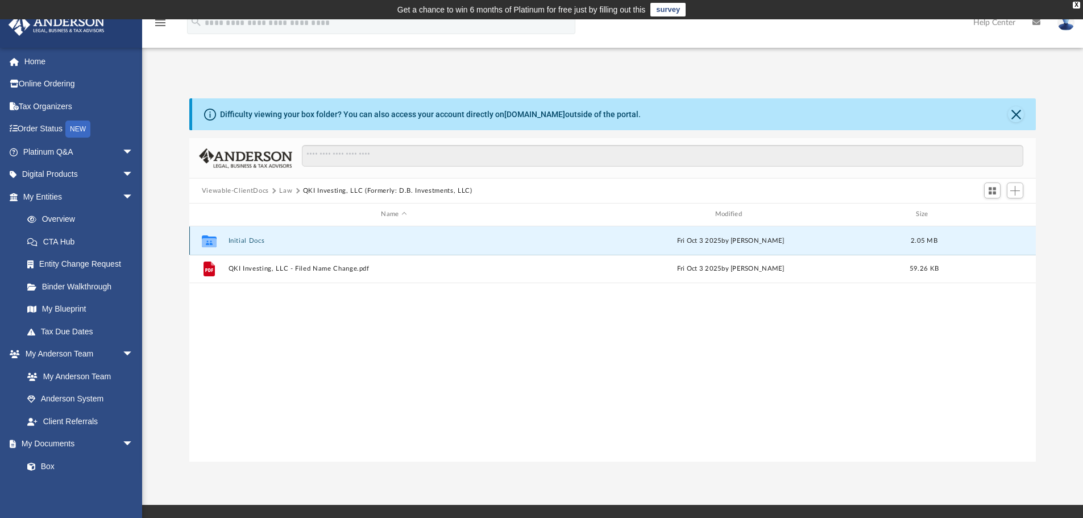
click at [245, 240] on button "Initial Docs" at bounding box center [393, 240] width 331 height 7
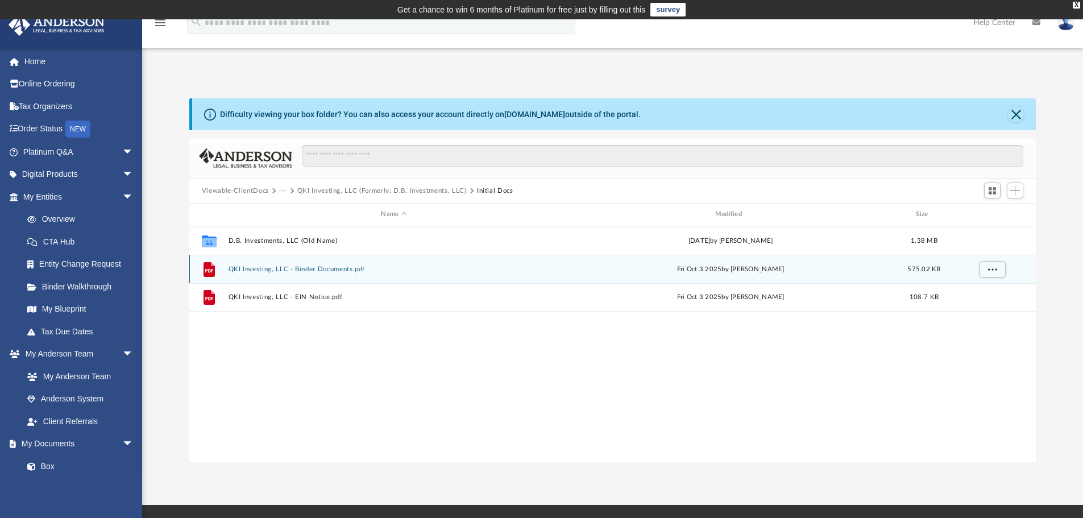
click at [343, 270] on button "QKI Investing, LLC - Binder Documents.pdf" at bounding box center [393, 268] width 331 height 7
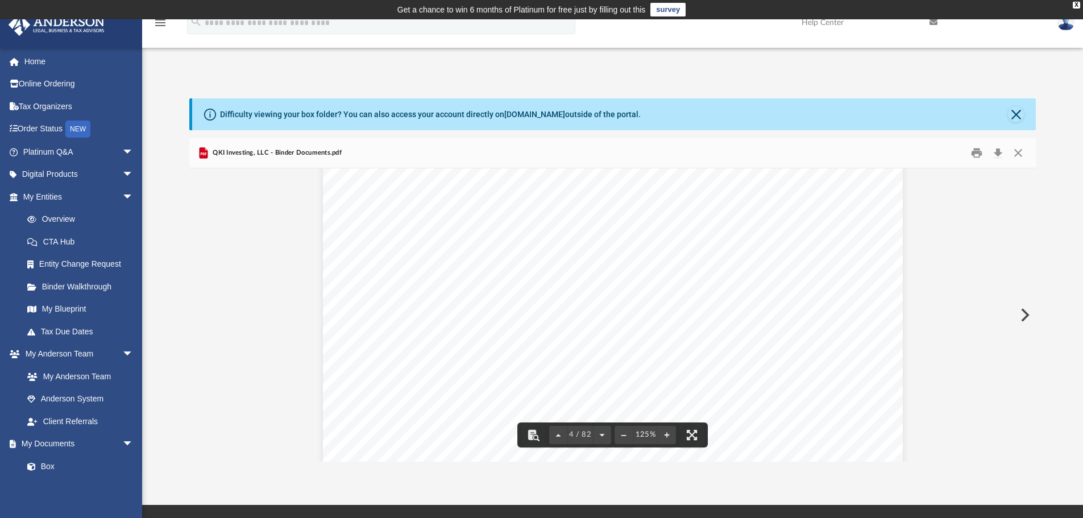
scroll to position [2444, 0]
click at [621, 438] on button "File preview" at bounding box center [624, 434] width 18 height 25
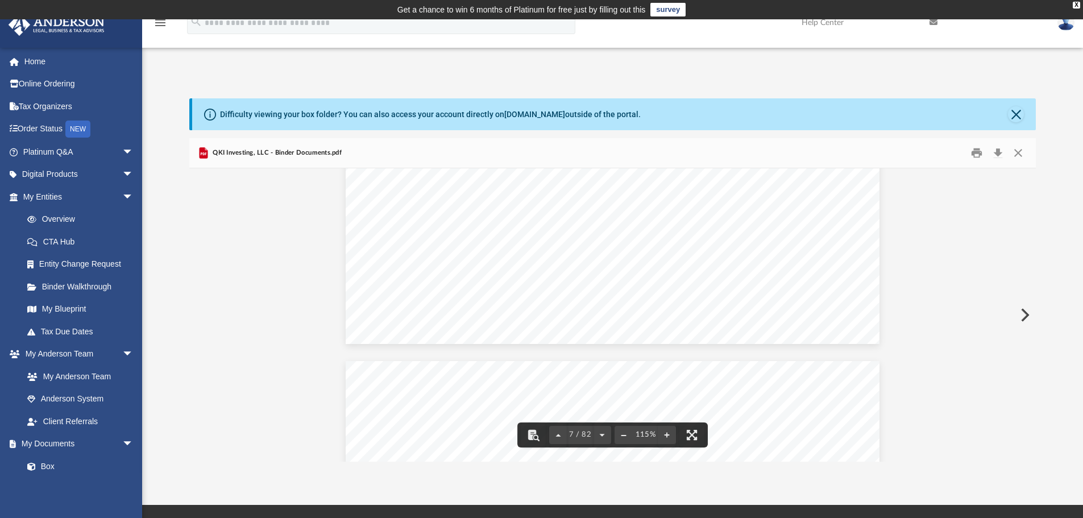
click at [617, 436] on button "File preview" at bounding box center [624, 434] width 18 height 25
click at [620, 436] on button "File preview" at bounding box center [624, 434] width 18 height 25
click at [665, 432] on button "File preview" at bounding box center [667, 434] width 18 height 25
